Goal: Task Accomplishment & Management: Manage account settings

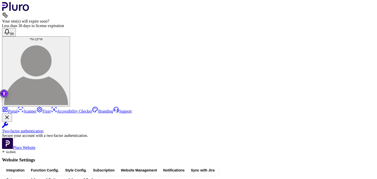
drag, startPoint x: 186, startPoint y: 67, endPoint x: 117, endPoint y: 67, distance: 68.6
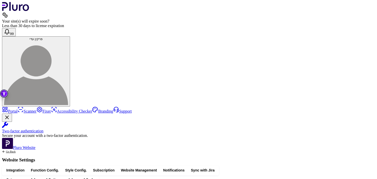
drag, startPoint x: 190, startPoint y: 69, endPoint x: 117, endPoint y: 68, distance: 72.1
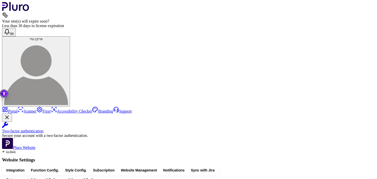
drag, startPoint x: 161, startPoint y: 77, endPoint x: 142, endPoint y: 85, distance: 20.5
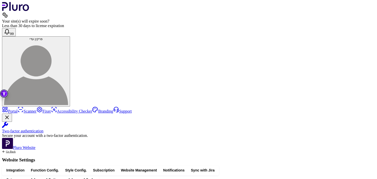
drag, startPoint x: 171, startPoint y: 67, endPoint x: 159, endPoint y: 67, distance: 11.5
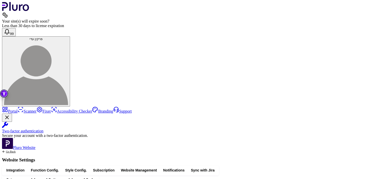
drag, startPoint x: 120, startPoint y: 93, endPoint x: 116, endPoint y: 68, distance: 25.3
drag, startPoint x: 185, startPoint y: 104, endPoint x: 108, endPoint y: 98, distance: 76.5
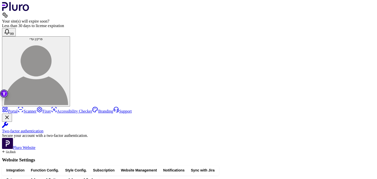
drag, startPoint x: 116, startPoint y: 72, endPoint x: 117, endPoint y: 77, distance: 5.1
